Goal: Information Seeking & Learning: Learn about a topic

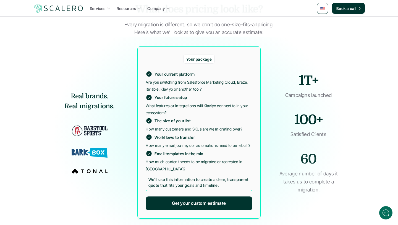
scroll to position [932, 0]
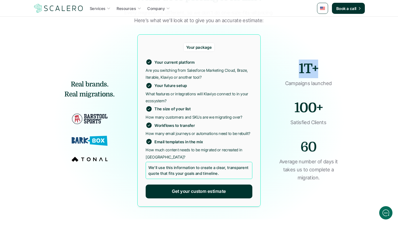
drag, startPoint x: 299, startPoint y: 72, endPoint x: 331, endPoint y: 72, distance: 31.8
click at [331, 72] on h2 "1T+" at bounding box center [309, 68] width 64 height 19
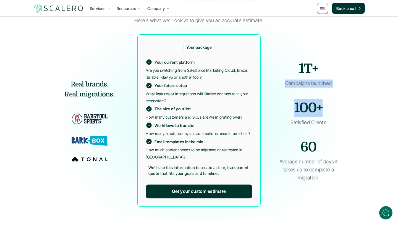
drag, startPoint x: 287, startPoint y: 84, endPoint x: 397, endPoint y: 105, distance: 112.4
click at [398, 105] on div "Services Resources Company Book a call Klaviyo implementation Turn your ecommer…" at bounding box center [199, 15] width 398 height 1895
click at [347, 102] on div "1T+ Campaigns launched 100+ Satisfied Clients 60 Average number of days it take…" at bounding box center [309, 120] width 88 height 122
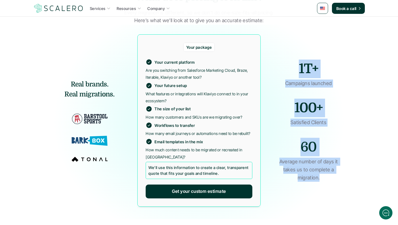
drag, startPoint x: 297, startPoint y: 63, endPoint x: 397, endPoint y: 183, distance: 156.1
click at [397, 183] on div "Services Resources Company Book a call Klaviyo implementation Turn your ecommer…" at bounding box center [199, 15] width 398 height 1895
click at [370, 170] on div "Services Resources Company Book a call Klaviyo implementation Turn your ecommer…" at bounding box center [199, 15] width 398 height 1895
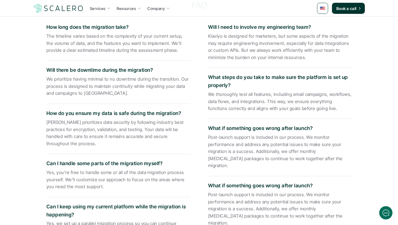
scroll to position [1172, 0]
